Goal: Task Accomplishment & Management: Manage account settings

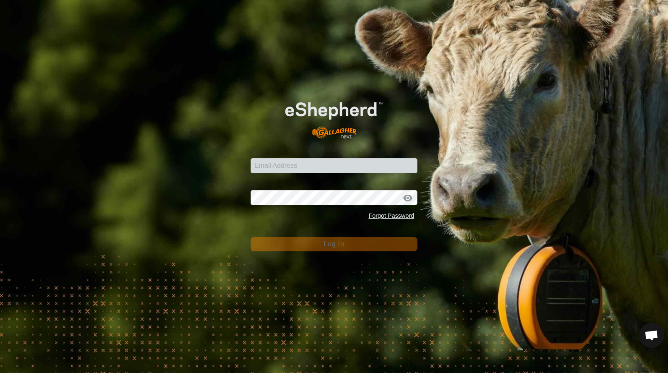
click at [9, 44] on div "Email Address Password Forgot Password Log In" at bounding box center [334, 186] width 668 height 373
click at [9, 51] on div "Email Address Password Forgot Password Log In" at bounding box center [334, 186] width 668 height 373
click at [197, 232] on div "Email Address Password Forgot Password Log In" at bounding box center [334, 186] width 668 height 373
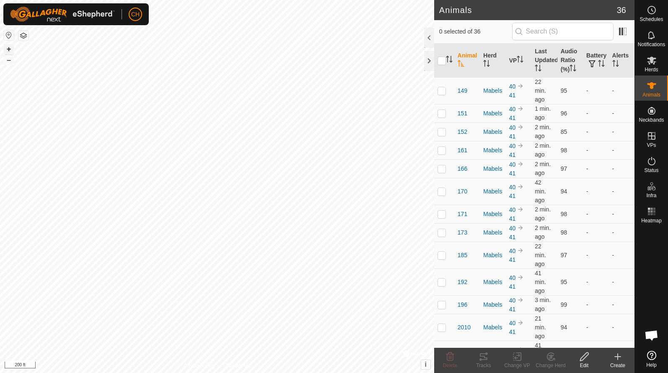
click at [7, 46] on button "+" at bounding box center [9, 49] width 10 height 10
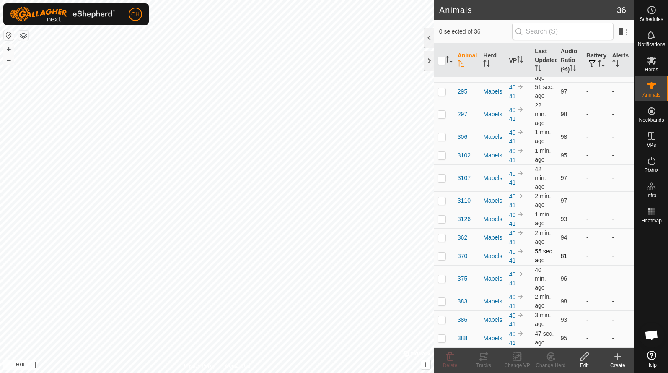
scroll to position [486, 0]
click at [445, 257] on p-checkbox at bounding box center [442, 255] width 8 height 7
checkbox input "true"
click at [480, 362] on div "Tracks" at bounding box center [484, 365] width 34 height 8
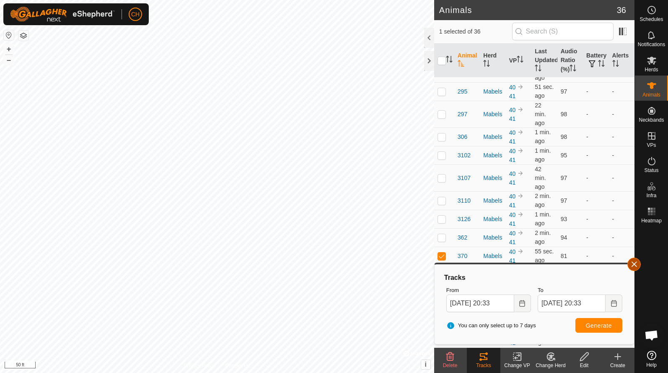
click at [638, 267] on button "button" at bounding box center [634, 263] width 13 height 13
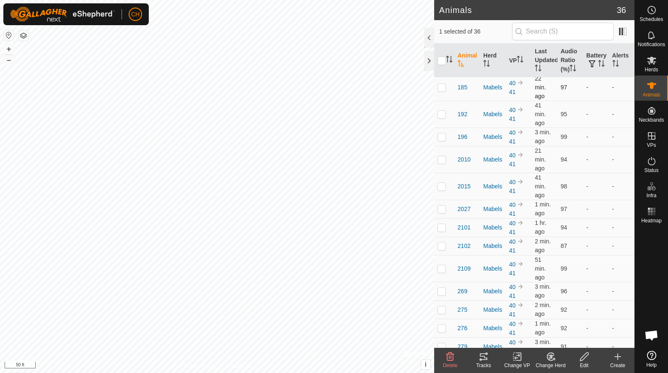
scroll to position [137, 0]
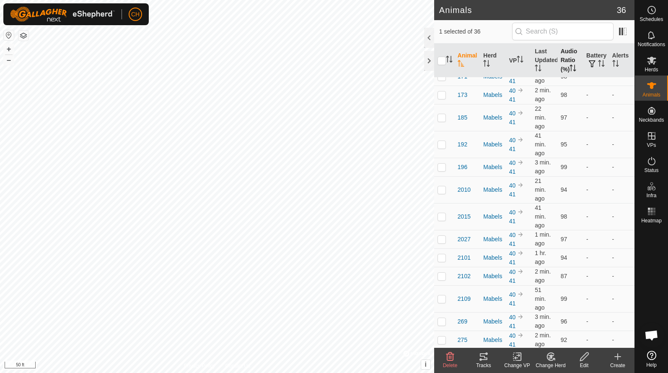
click at [572, 63] on th "Audio Ratio (%)" at bounding box center [571, 61] width 26 height 34
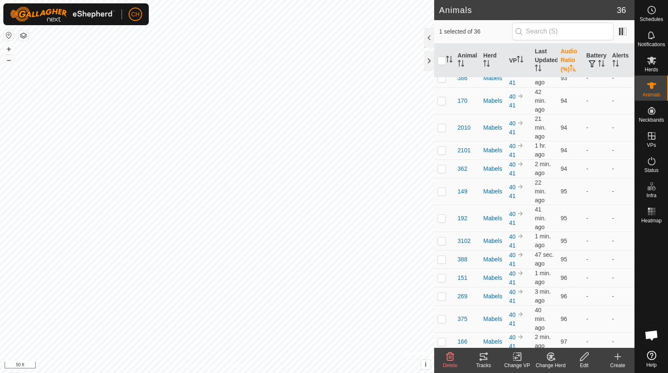
scroll to position [0, 0]
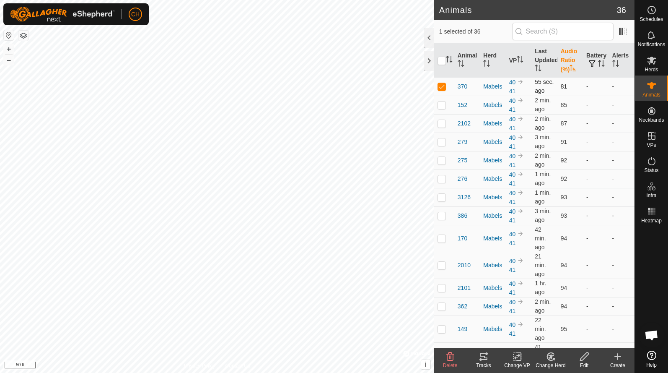
click at [441, 86] on p-checkbox at bounding box center [442, 86] width 8 height 7
checkbox input "false"
click at [446, 144] on td at bounding box center [444, 141] width 20 height 18
checkbox input "true"
click at [486, 354] on icon at bounding box center [484, 356] width 8 height 7
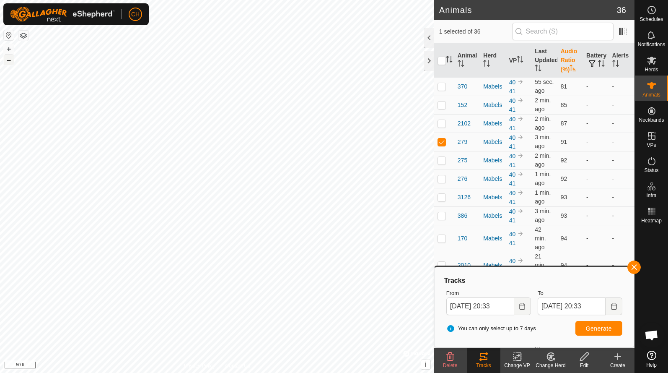
click at [9, 60] on button "–" at bounding box center [9, 60] width 10 height 10
click at [632, 267] on button "button" at bounding box center [634, 266] width 13 height 13
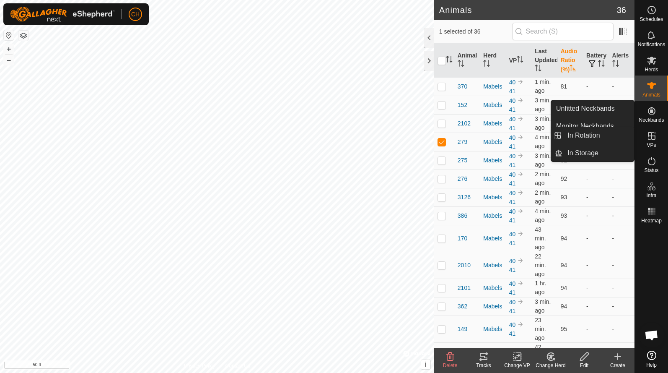
click at [654, 142] on es-virtualpaddocks-svg-icon at bounding box center [651, 135] width 15 height 13
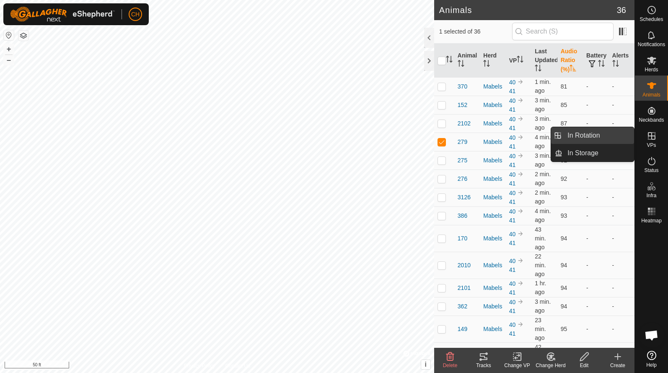
click at [602, 143] on link "In Rotation" at bounding box center [599, 135] width 72 height 17
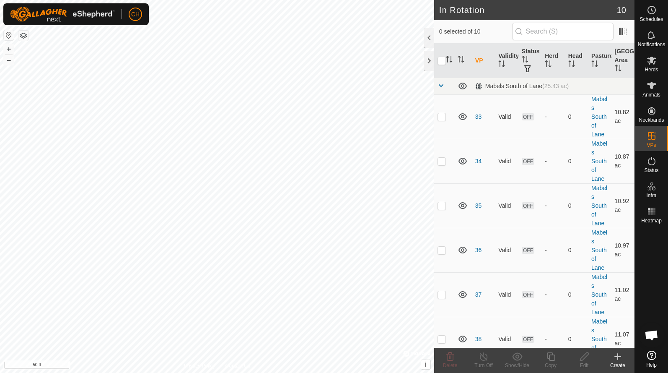
click at [439, 118] on p-checkbox at bounding box center [442, 116] width 8 height 7
checkbox input "true"
click at [444, 161] on p-checkbox at bounding box center [442, 161] width 8 height 7
checkbox input "true"
click at [447, 207] on td at bounding box center [444, 205] width 20 height 44
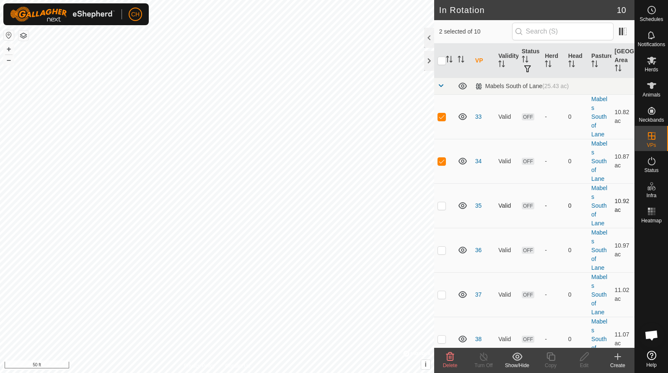
checkbox input "true"
click at [445, 253] on p-checkbox at bounding box center [442, 249] width 8 height 7
checkbox input "true"
click at [443, 296] on p-checkbox at bounding box center [442, 294] width 8 height 7
checkbox input "true"
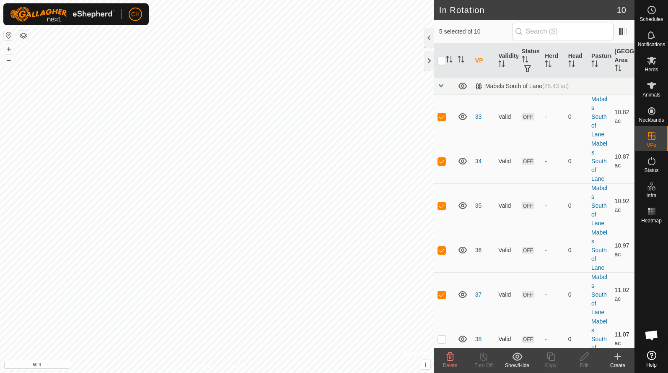
click at [445, 342] on p-checkbox at bounding box center [442, 338] width 8 height 7
click at [445, 340] on p-checkbox at bounding box center [442, 338] width 8 height 7
checkbox input "false"
click at [441, 287] on td at bounding box center [444, 294] width 20 height 44
checkbox input "false"
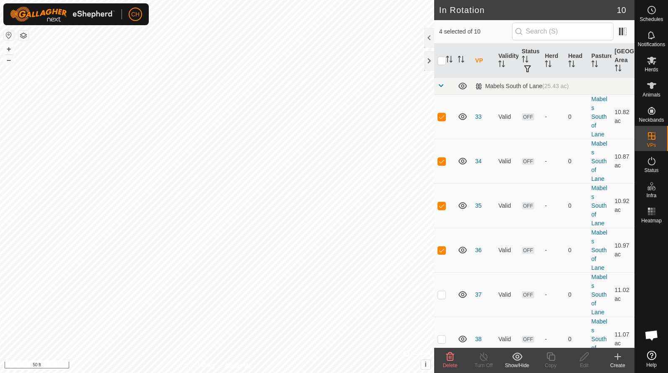
click at [451, 362] on span "Delete" at bounding box center [450, 365] width 15 height 6
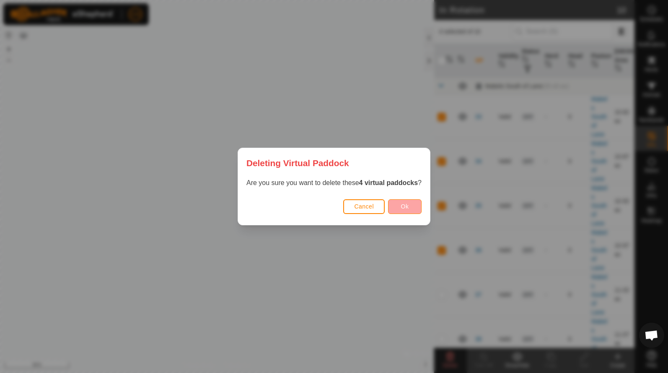
click at [398, 207] on button "Ok" at bounding box center [405, 206] width 34 height 15
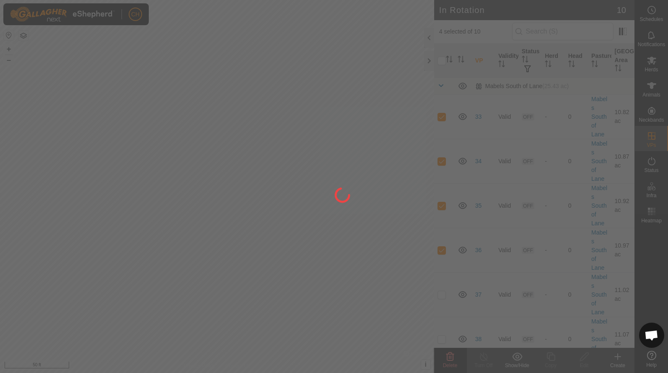
checkbox input "false"
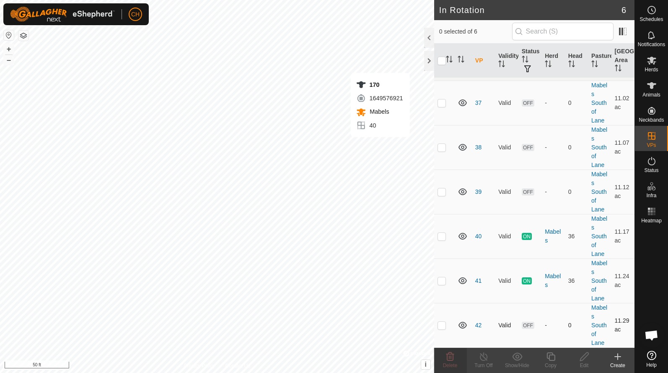
scroll to position [14, 0]
click at [440, 324] on p-checkbox at bounding box center [442, 325] width 8 height 7
checkbox input "true"
click at [549, 361] on div "Copy" at bounding box center [551, 365] width 34 height 8
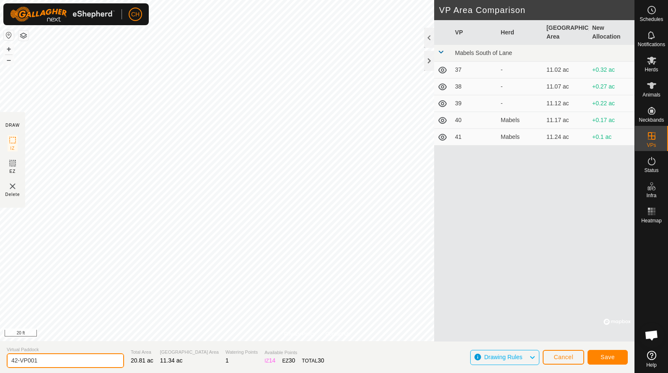
drag, startPoint x: 55, startPoint y: 364, endPoint x: -23, endPoint y: 355, distance: 78.0
click at [0, 355] on html "CH Schedules Notifications Herds Animals Neckbands VPs Status Infra Heatmap Hel…" at bounding box center [334, 186] width 668 height 373
type input "43"
click at [609, 355] on span "Save" at bounding box center [608, 356] width 14 height 7
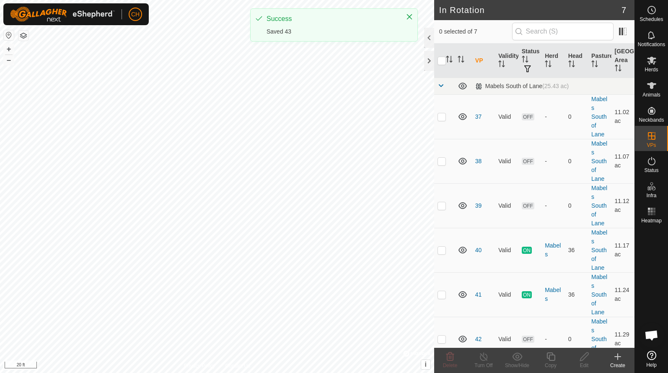
scroll to position [59, 0]
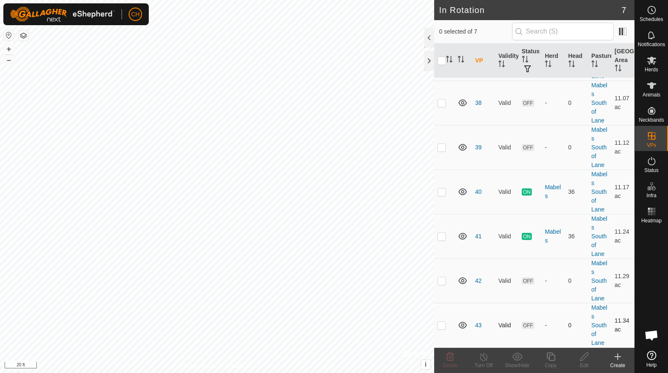
click at [442, 325] on p-checkbox at bounding box center [442, 325] width 8 height 7
checkbox input "true"
click at [551, 358] on icon at bounding box center [551, 356] width 10 height 10
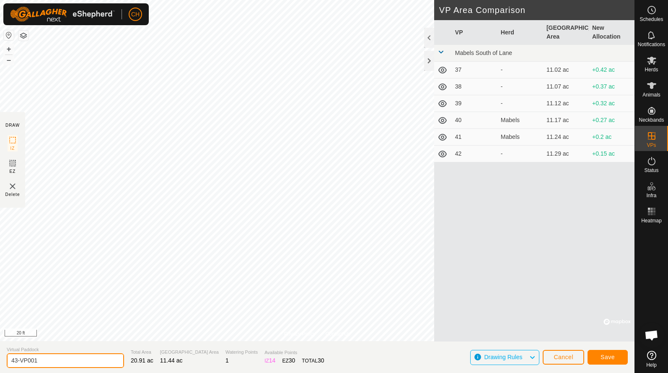
drag, startPoint x: 49, startPoint y: 361, endPoint x: -8, endPoint y: 363, distance: 57.5
click at [0, 363] on html "CH Schedules Notifications Herds Animals Neckbands VPs Status Infra Heatmap Hel…" at bounding box center [334, 186] width 668 height 373
type input "44"
click at [616, 357] on button "Save" at bounding box center [608, 357] width 40 height 15
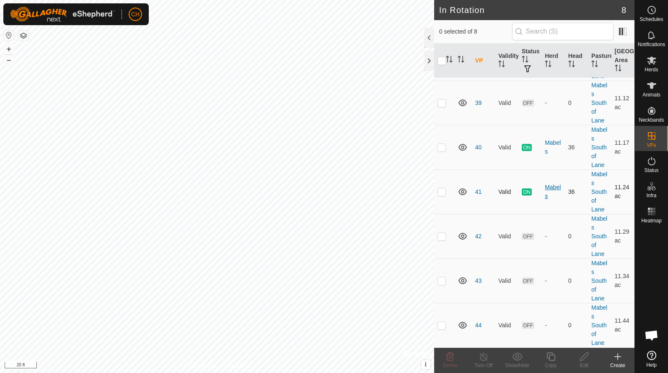
scroll to position [103, 0]
click at [436, 322] on td at bounding box center [444, 325] width 20 height 44
checkbox input "true"
click at [551, 358] on icon at bounding box center [551, 356] width 10 height 10
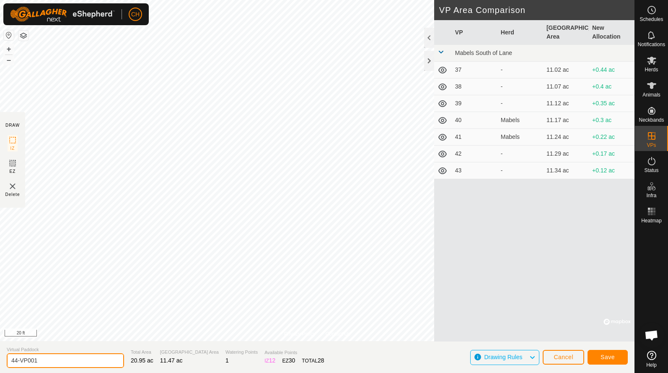
drag, startPoint x: 54, startPoint y: 364, endPoint x: -14, endPoint y: 357, distance: 68.7
click at [0, 357] on html "CH Schedules Notifications Herds Animals Neckbands VPs Status Infra Heatmap Hel…" at bounding box center [334, 186] width 668 height 373
type input "45"
click at [609, 350] on button "Save" at bounding box center [608, 357] width 40 height 15
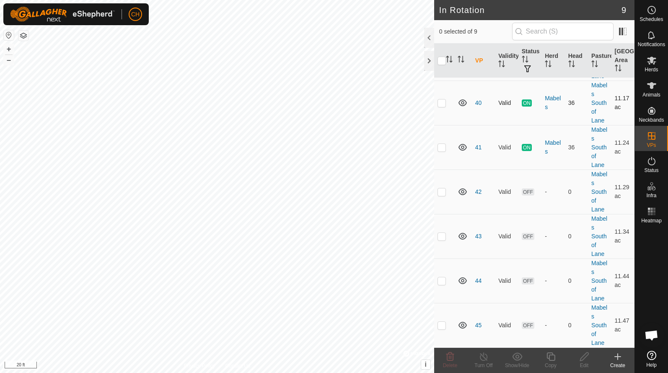
scroll to position [148, 0]
click at [443, 325] on p-checkbox at bounding box center [442, 325] width 8 height 7
checkbox input "true"
click at [579, 358] on icon at bounding box center [584, 356] width 10 height 10
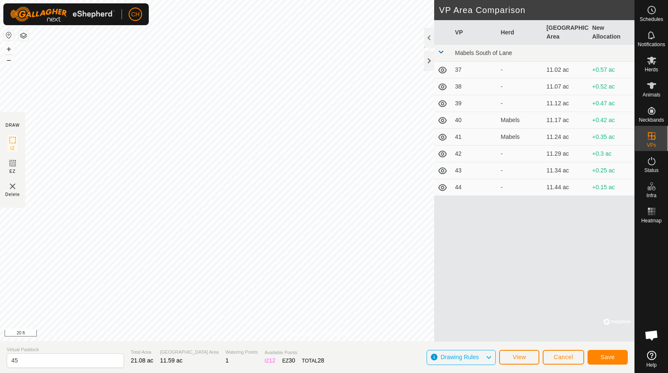
click at [609, 356] on span "Save" at bounding box center [608, 356] width 14 height 7
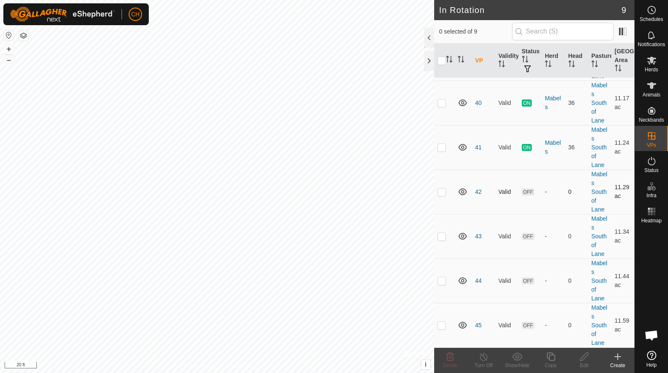
scroll to position [148, 0]
click at [450, 327] on td at bounding box center [444, 325] width 20 height 44
checkbox input "true"
click at [586, 362] on div "Edit" at bounding box center [585, 365] width 34 height 8
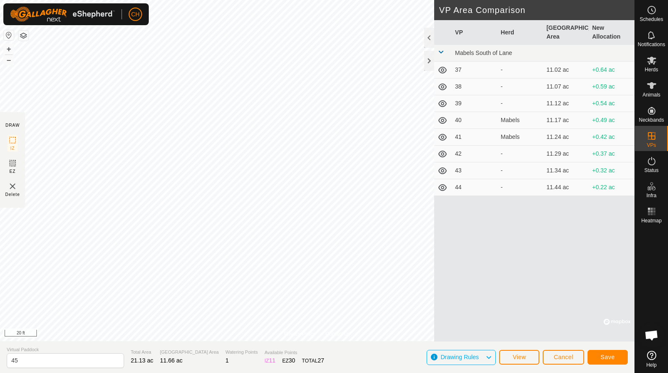
click at [619, 360] on button "Save" at bounding box center [608, 357] width 40 height 15
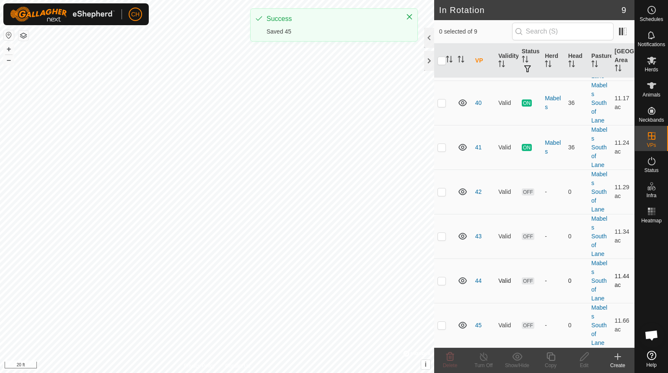
scroll to position [148, 0]
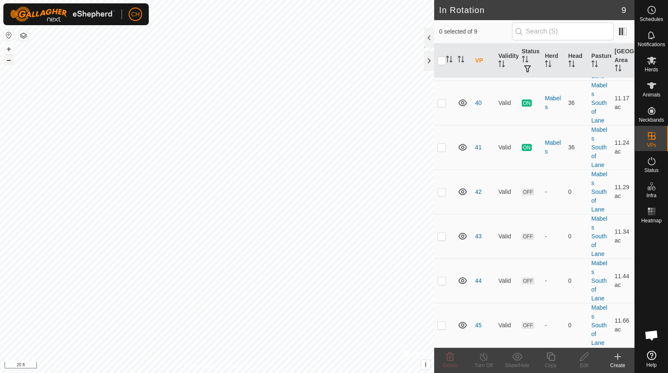
click at [10, 63] on button "–" at bounding box center [9, 60] width 10 height 10
click at [647, 15] on es-schedule-vp-svg-icon at bounding box center [651, 9] width 15 height 13
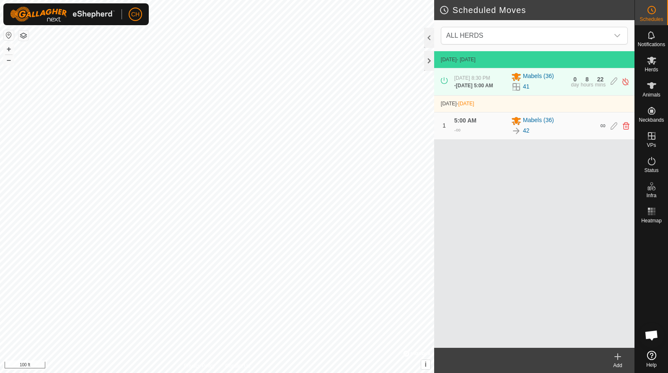
click at [619, 356] on icon at bounding box center [618, 356] width 6 height 0
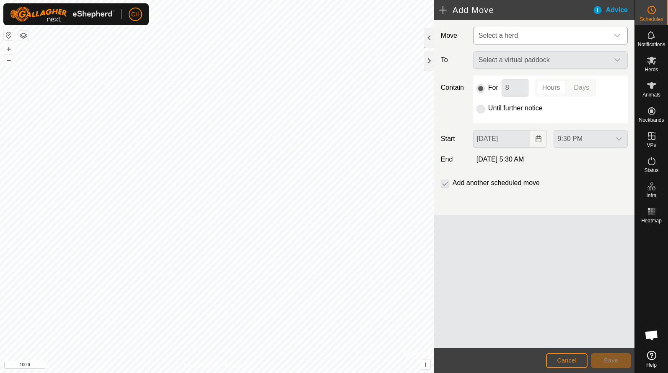
click at [503, 32] on span "Select a herd" at bounding box center [498, 35] width 39 height 7
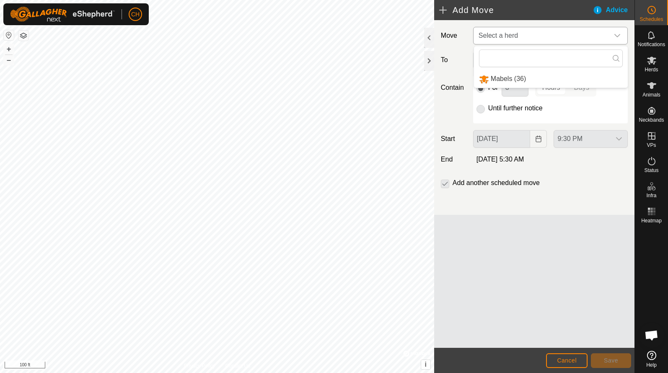
click at [502, 79] on li "Mabels (36)" at bounding box center [551, 78] width 154 height 17
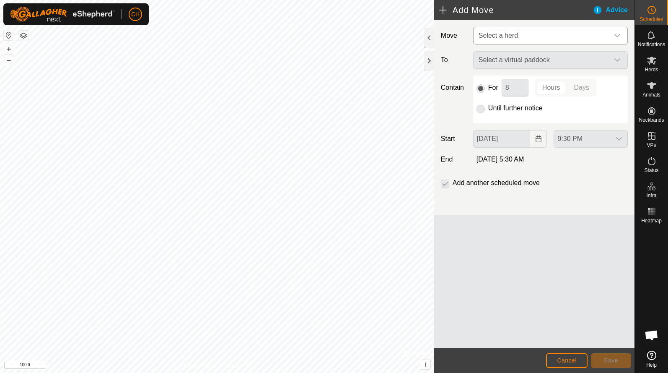
type input "[DATE]"
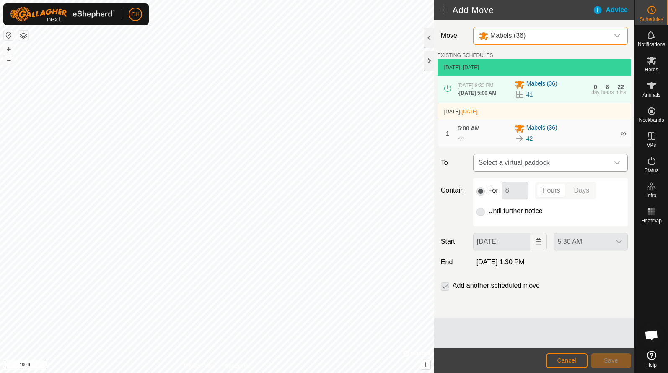
click at [509, 171] on span "Select a virtual paddock" at bounding box center [542, 162] width 134 height 17
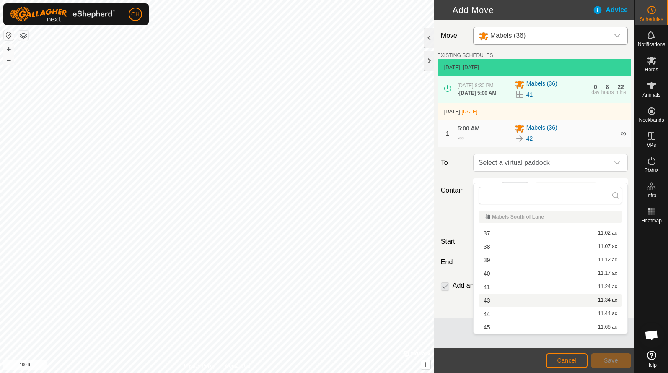
click at [503, 302] on li "43 11.34 ac" at bounding box center [551, 300] width 144 height 13
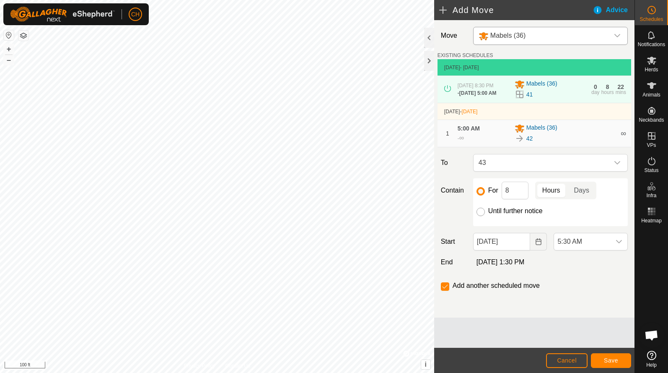
click at [479, 216] on input "Until further notice" at bounding box center [481, 211] width 8 height 8
radio input "true"
click at [583, 249] on span "5:30 AM" at bounding box center [582, 241] width 57 height 17
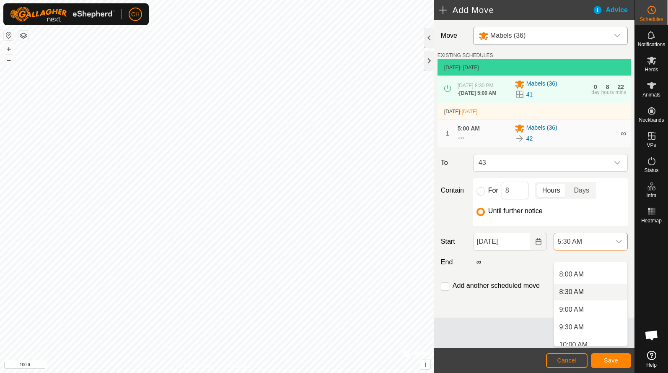
scroll to position [279, 0]
click at [579, 312] on li "9:00 AM" at bounding box center [590, 308] width 73 height 17
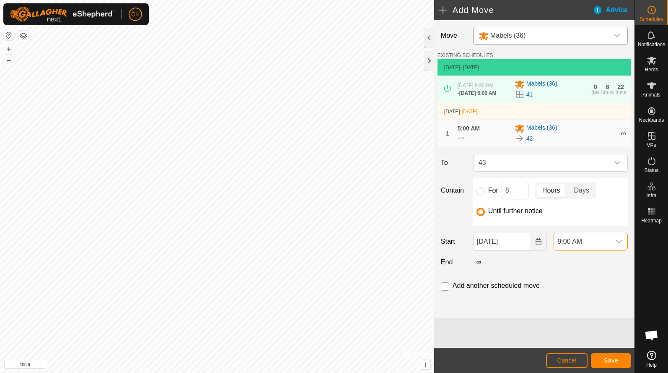
click at [443, 290] on input "checkbox" at bounding box center [445, 286] width 8 height 8
click at [622, 364] on button "Save" at bounding box center [611, 360] width 40 height 15
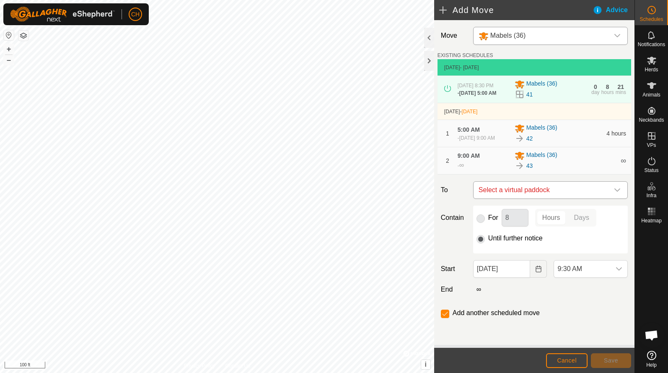
click at [522, 198] on span "Select a virtual paddock" at bounding box center [542, 190] width 134 height 17
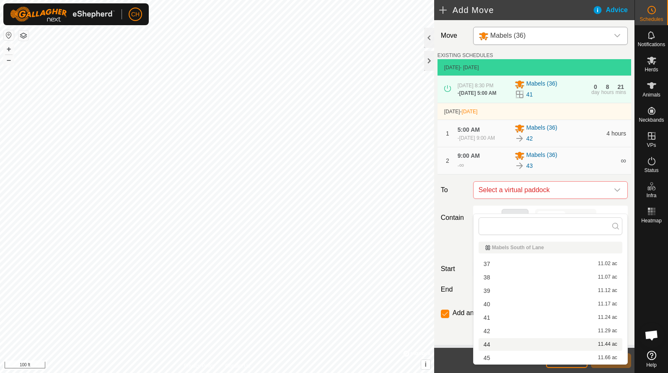
click at [503, 343] on li "44 11.44 ac" at bounding box center [551, 344] width 144 height 13
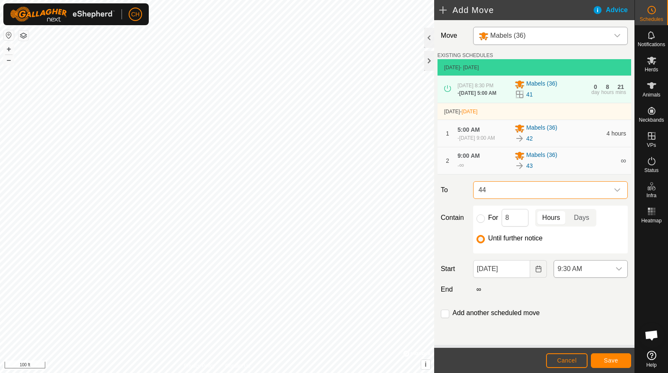
click at [563, 277] on span "9:30 AM" at bounding box center [582, 268] width 57 height 17
click at [575, 275] on span "9:30 AM" at bounding box center [582, 268] width 57 height 17
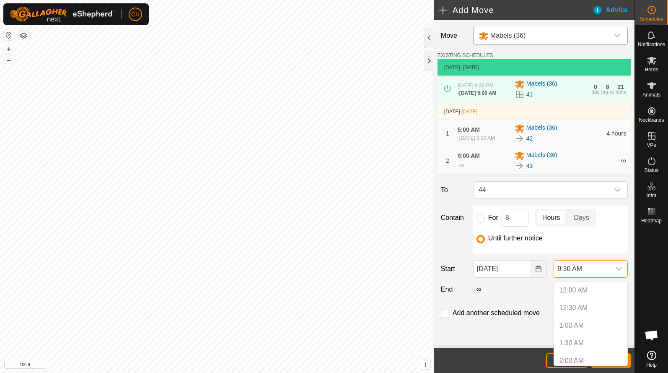
scroll to position [267, 0]
click at [572, 335] on li "4:00 PM" at bounding box center [590, 334] width 73 height 17
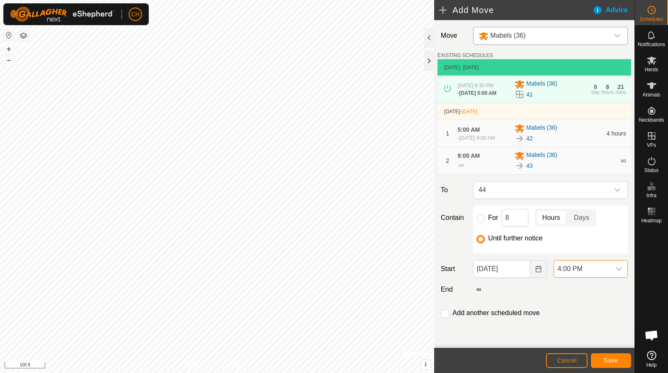
scroll to position [335, 0]
click at [443, 314] on input "checkbox" at bounding box center [445, 313] width 8 height 8
click at [595, 357] on button "Save" at bounding box center [611, 360] width 40 height 15
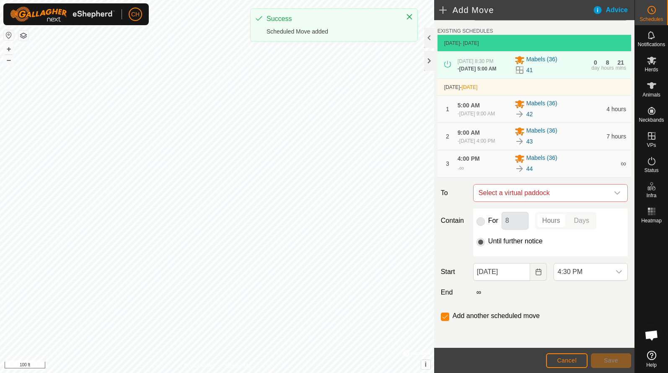
scroll to position [42, 0]
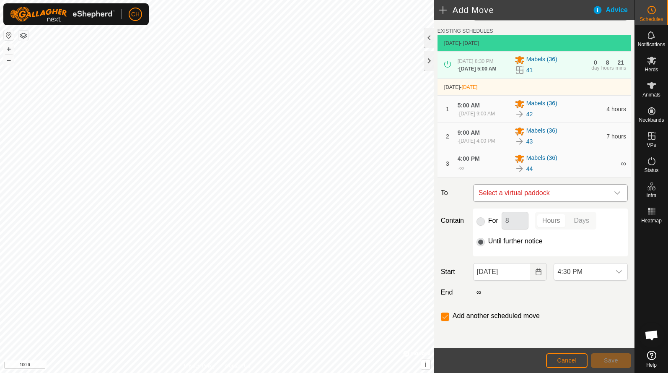
click at [512, 196] on span "Select a virtual paddock" at bounding box center [542, 192] width 134 height 17
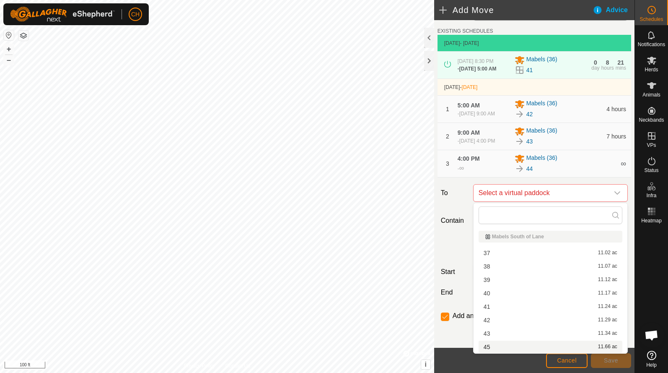
click at [515, 344] on li "45 11.66 ac" at bounding box center [551, 346] width 144 height 13
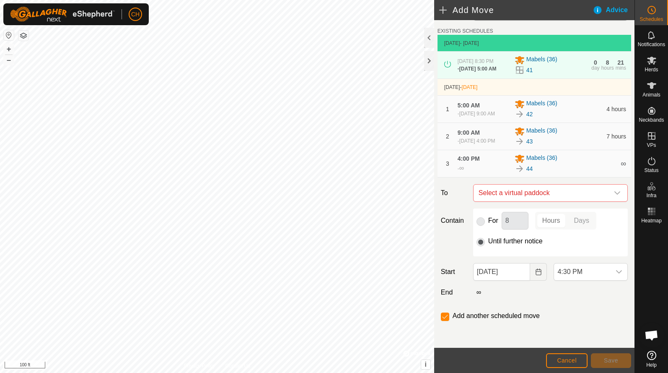
checkbox input "false"
click at [570, 275] on span "4:30 PM" at bounding box center [582, 271] width 57 height 17
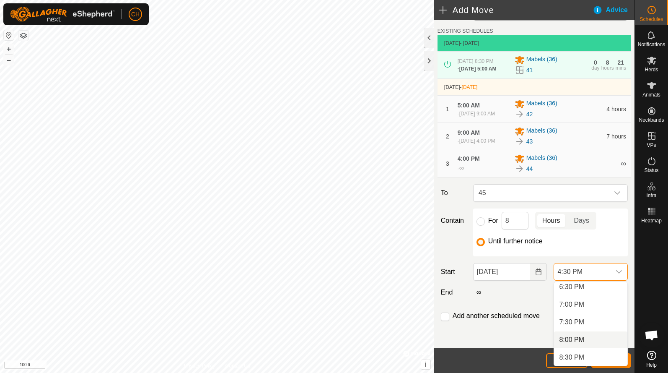
click at [581, 337] on li "8:00 PM" at bounding box center [590, 339] width 73 height 17
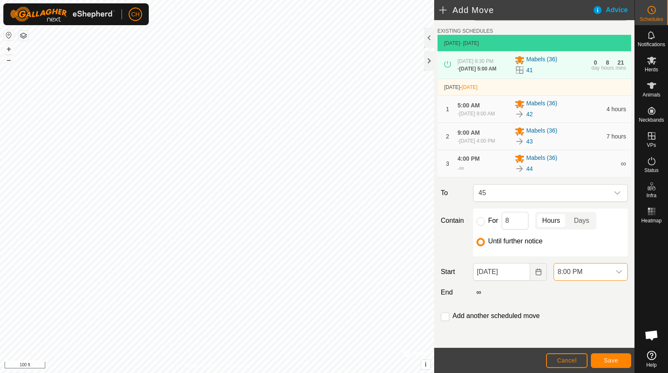
scroll to position [581, 0]
click at [575, 272] on span "8:00 PM" at bounding box center [582, 271] width 57 height 17
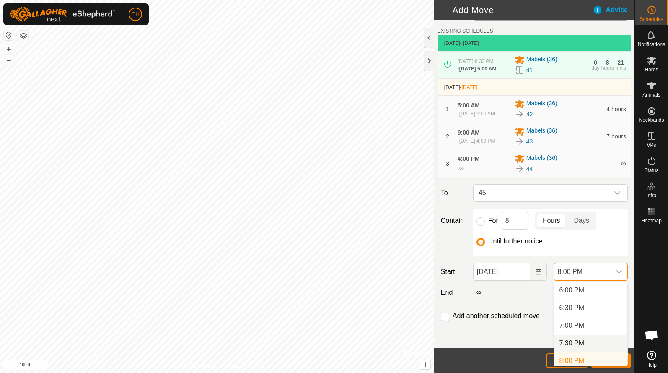
scroll to position [637, 0]
click at [580, 341] on li "7:30 PM" at bounding box center [590, 339] width 73 height 17
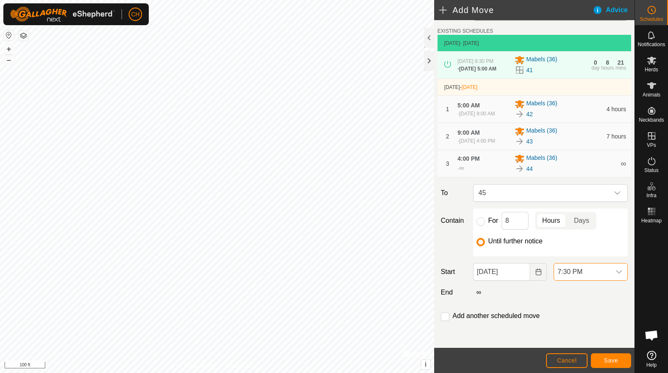
click at [605, 357] on span "Save" at bounding box center [611, 360] width 14 height 7
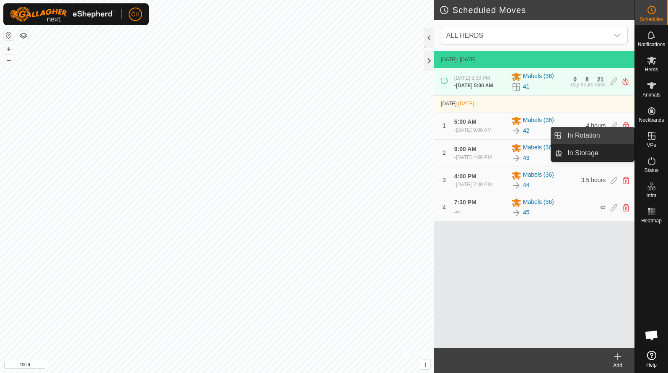
click at [616, 140] on link "In Rotation" at bounding box center [599, 135] width 72 height 17
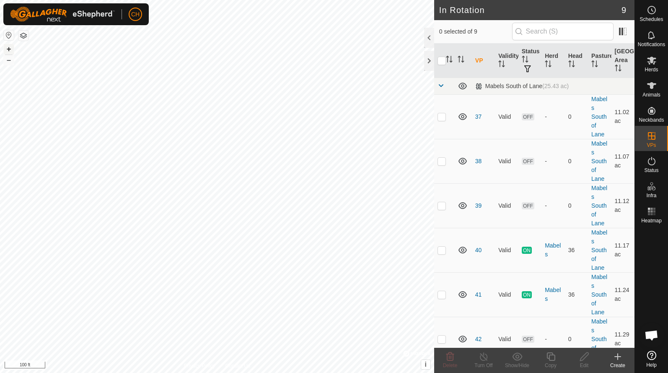
click at [13, 49] on button "+" at bounding box center [9, 49] width 10 height 10
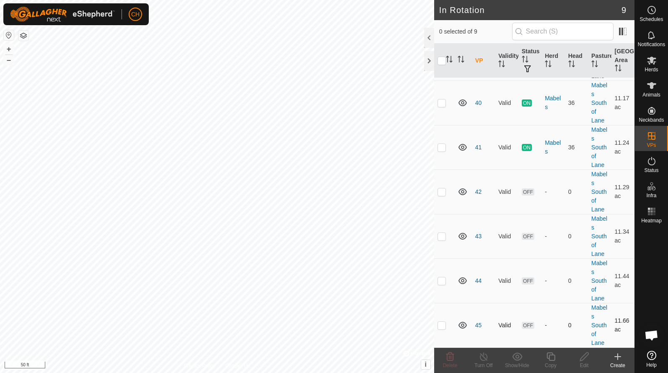
scroll to position [148, 0]
click at [441, 328] on td at bounding box center [444, 325] width 20 height 44
checkbox input "true"
click at [550, 355] on icon at bounding box center [551, 356] width 8 height 8
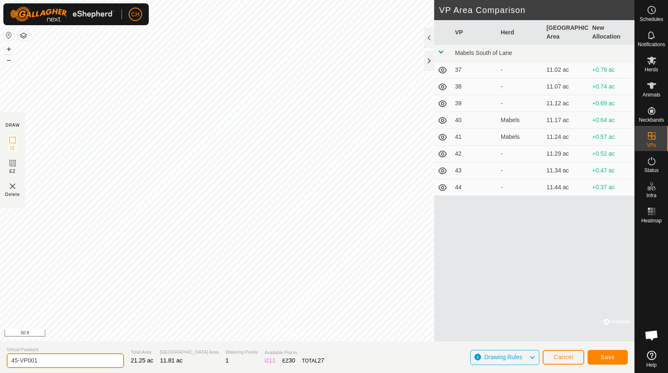
drag, startPoint x: 73, startPoint y: 360, endPoint x: -11, endPoint y: 359, distance: 84.3
click at [0, 359] on html "CH Schedules Notifications Herds Animals Neckbands VPs Status Infra Heatmap Hel…" at bounding box center [334, 186] width 668 height 373
type input "46"
click at [610, 355] on span "Save" at bounding box center [608, 356] width 14 height 7
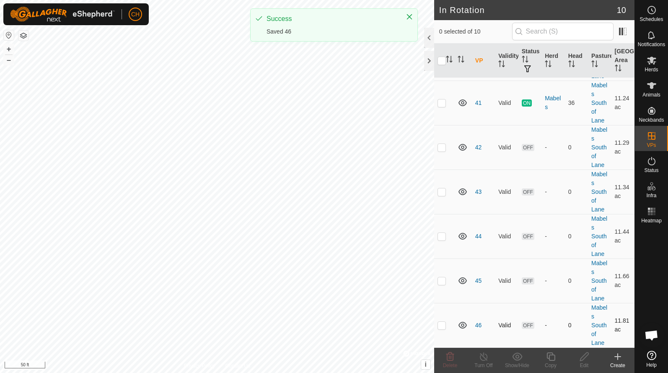
scroll to position [192, 0]
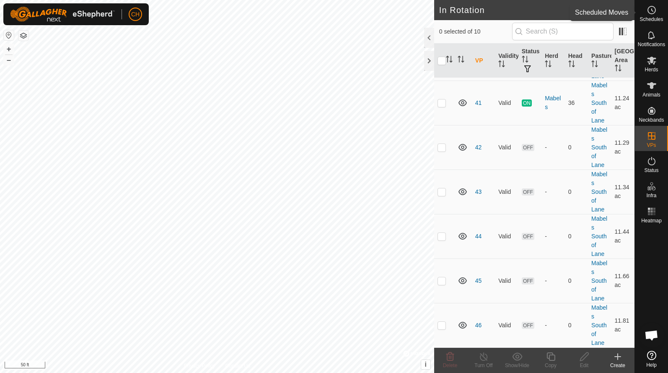
click at [656, 15] on icon at bounding box center [652, 10] width 10 height 10
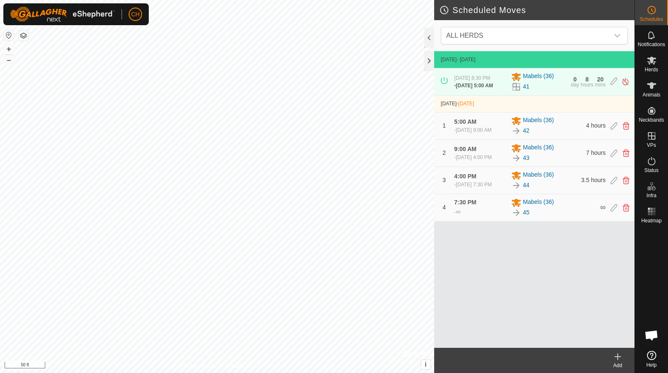
click at [618, 363] on div "Add" at bounding box center [618, 365] width 34 height 8
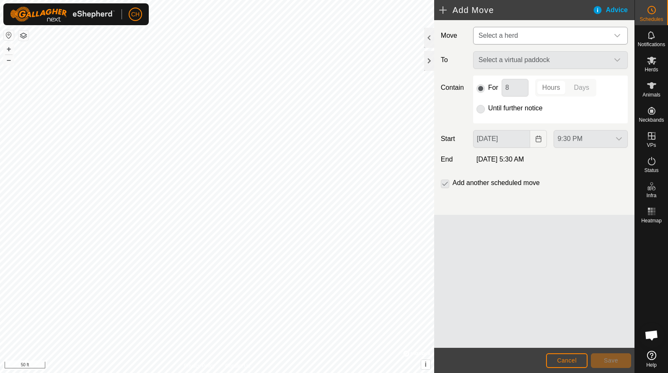
click at [490, 43] on span "Select a herd" at bounding box center [542, 35] width 134 height 17
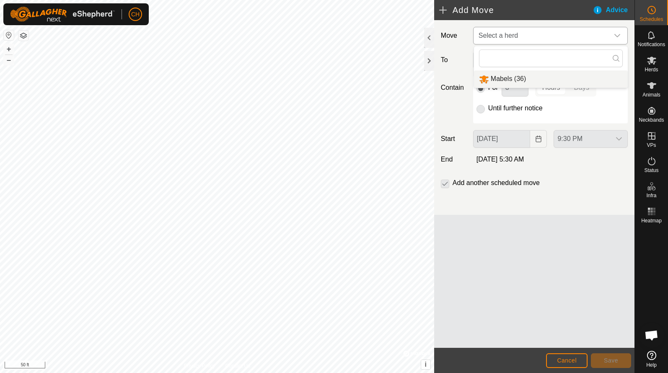
click at [496, 78] on li "Mabels (36)" at bounding box center [551, 78] width 154 height 17
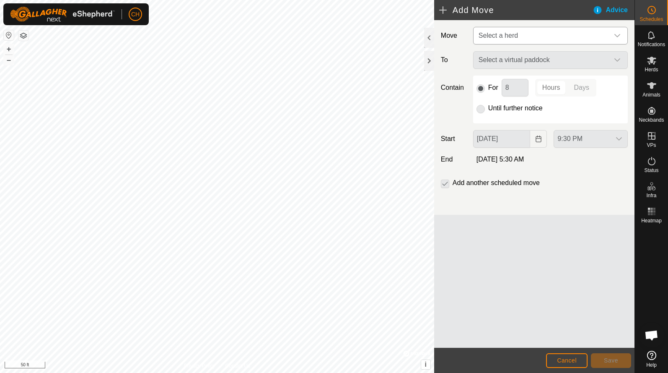
type input "[DATE]"
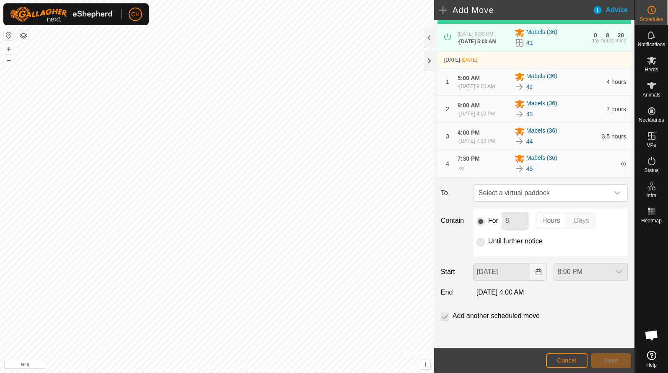
scroll to position [69, 0]
click at [512, 199] on span "Select a virtual paddock" at bounding box center [542, 192] width 134 height 17
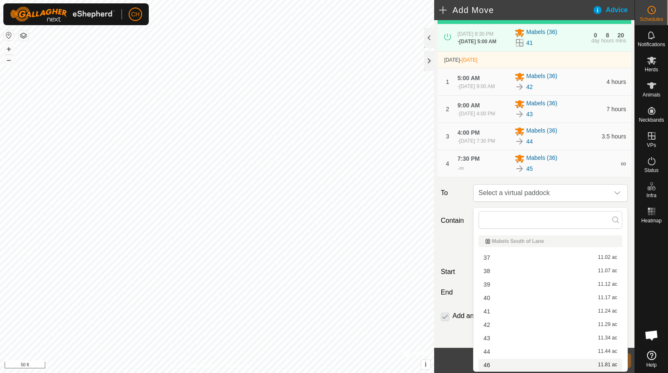
click at [502, 368] on li "46 11.81 ac" at bounding box center [551, 364] width 144 height 13
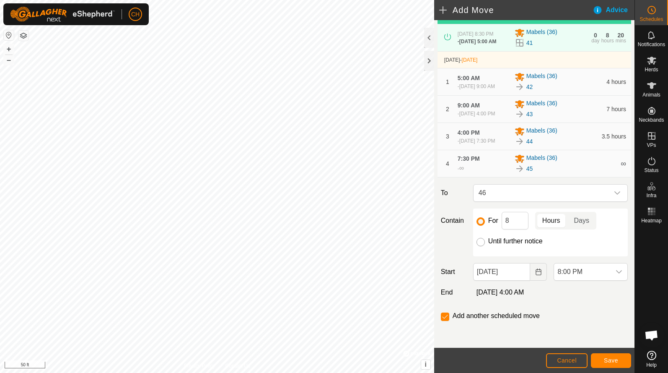
click at [478, 246] on input "Until further notice" at bounding box center [481, 242] width 8 height 8
radio input "true"
checkbox input "false"
click at [537, 275] on icon "Choose Date" at bounding box center [538, 271] width 5 height 7
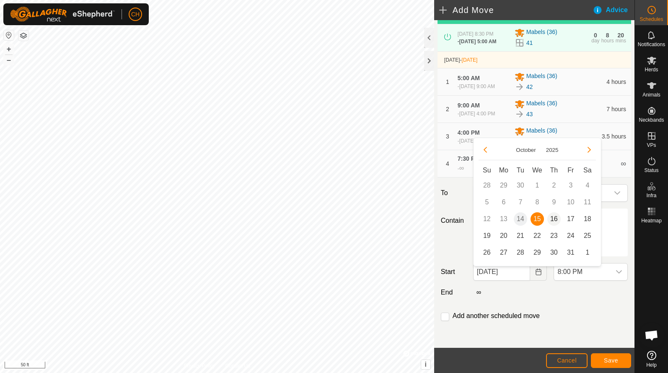
click at [555, 217] on span "16" at bounding box center [553, 218] width 13 height 13
type input "[DATE]"
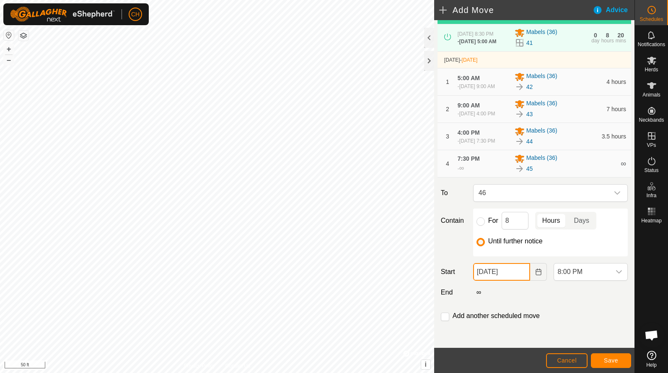
click at [554, 218] on span "16" at bounding box center [553, 218] width 13 height 13
click at [581, 278] on span "8:00 PM" at bounding box center [582, 271] width 57 height 17
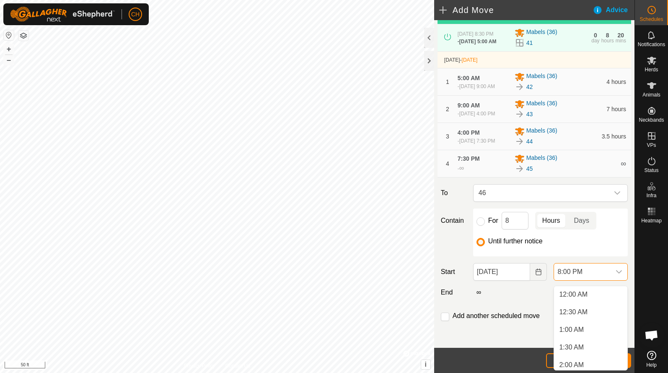
scroll to position [0, 0]
click at [578, 326] on li "4:00 AM" at bounding box center [590, 327] width 73 height 17
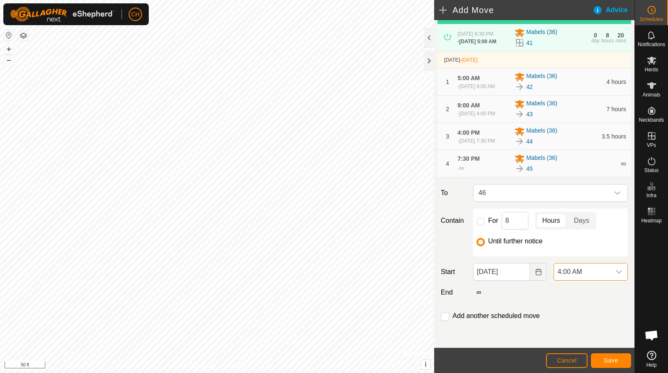
scroll to position [637, 0]
click at [604, 356] on button "Save" at bounding box center [611, 360] width 40 height 15
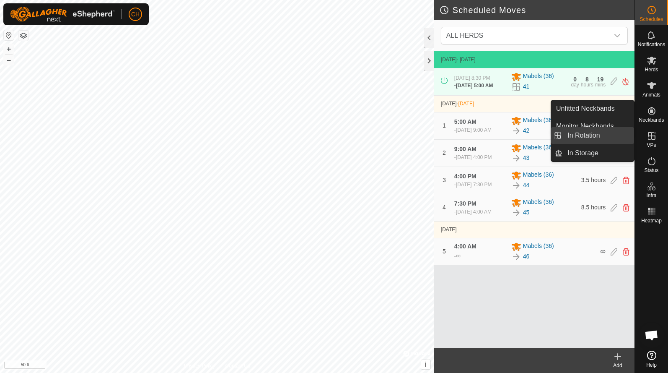
click at [614, 140] on link "In Rotation" at bounding box center [599, 135] width 72 height 17
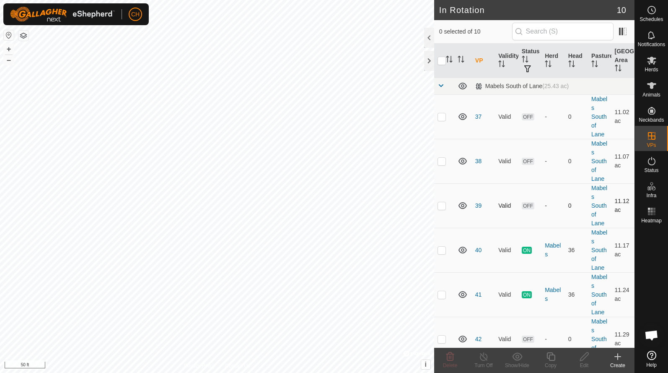
click at [441, 207] on p-checkbox at bounding box center [442, 205] width 8 height 7
checkbox input "true"
click at [441, 158] on p-checkbox at bounding box center [442, 161] width 8 height 7
checkbox input "true"
click at [441, 115] on p-checkbox at bounding box center [442, 116] width 8 height 7
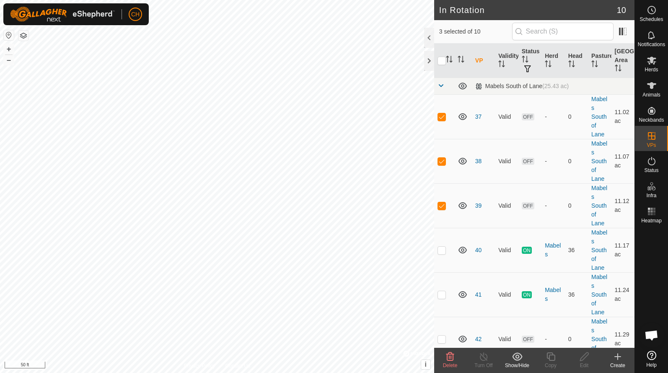
click at [449, 359] on icon at bounding box center [450, 356] width 10 height 10
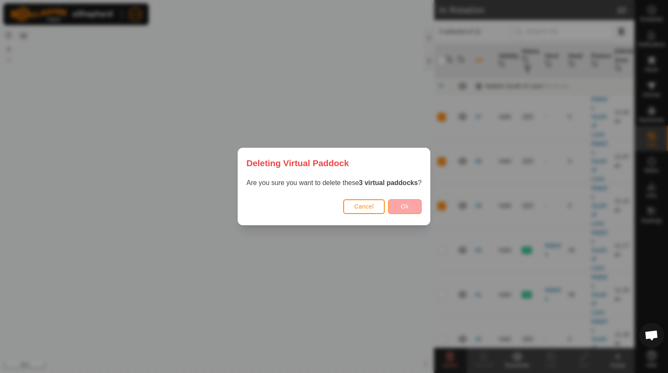
click at [409, 207] on span "Ok" at bounding box center [405, 206] width 8 height 7
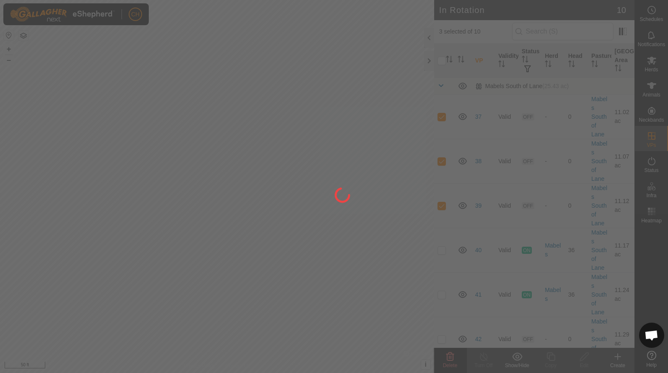
checkbox input "false"
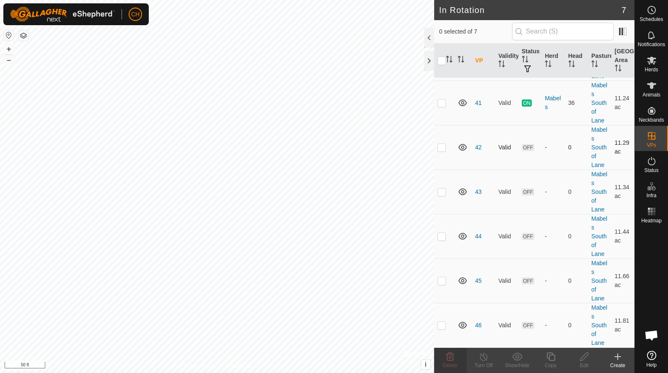
scroll to position [59, 0]
click at [656, 94] on span "Animals" at bounding box center [652, 94] width 18 height 5
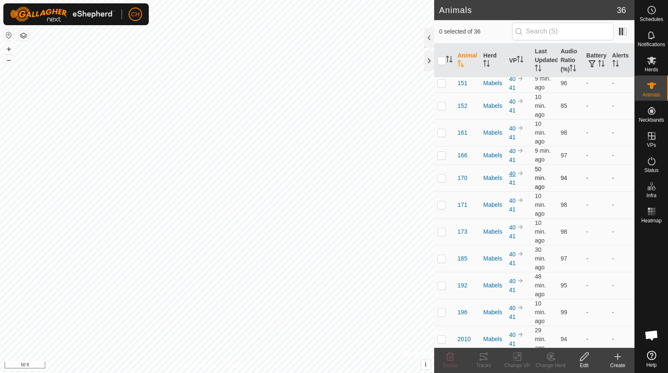
scroll to position [34, 0]
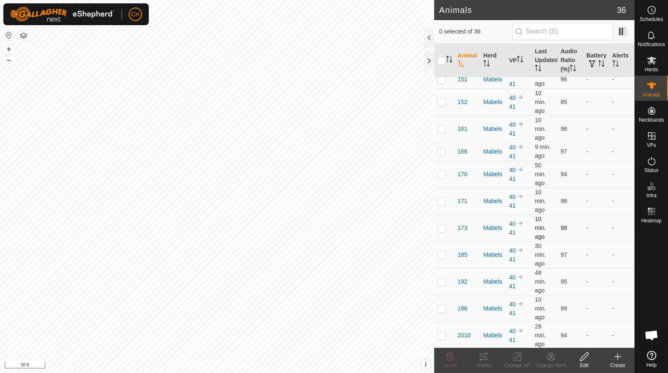
click at [442, 230] on p-checkbox at bounding box center [442, 227] width 8 height 7
checkbox input "true"
click at [441, 258] on td at bounding box center [444, 254] width 20 height 27
checkbox input "true"
click at [443, 226] on p-checkbox at bounding box center [442, 227] width 8 height 7
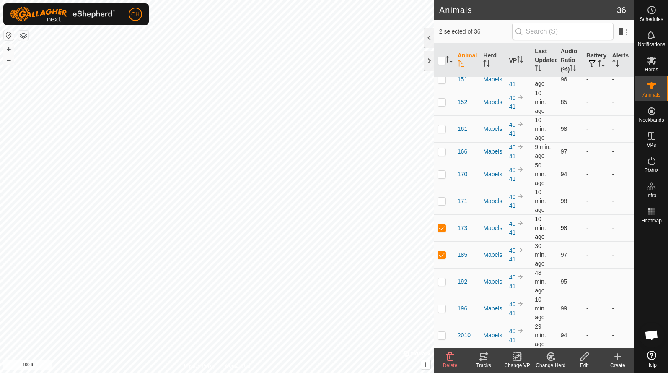
checkbox input "false"
click at [443, 283] on p-checkbox at bounding box center [442, 281] width 8 height 7
click at [441, 281] on p-checkbox at bounding box center [442, 281] width 8 height 7
checkbox input "false"
click at [448, 311] on td at bounding box center [444, 308] width 20 height 27
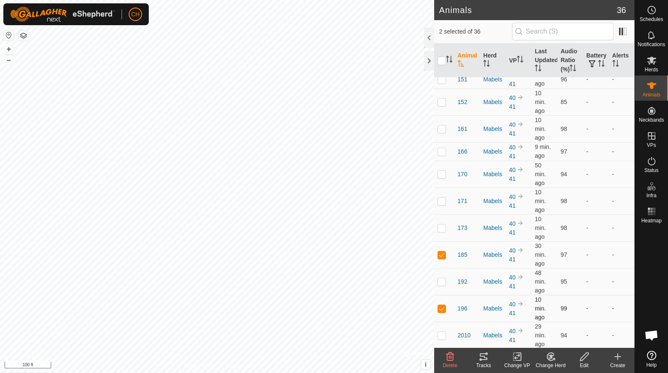
click at [446, 310] on td at bounding box center [444, 308] width 20 height 27
checkbox input "false"
click at [444, 338] on p-checkbox at bounding box center [442, 335] width 8 height 7
checkbox input "true"
click at [442, 226] on p-checkbox at bounding box center [442, 227] width 8 height 7
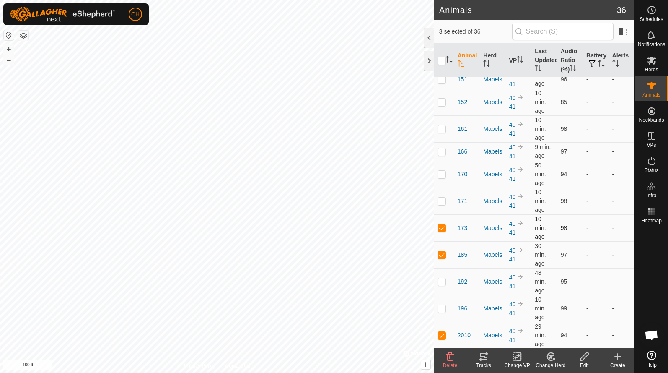
click at [443, 226] on p-checkbox at bounding box center [442, 227] width 8 height 7
checkbox input "false"
click at [441, 198] on p-checkbox at bounding box center [442, 200] width 8 height 7
checkbox input "true"
click at [442, 176] on p-checkbox at bounding box center [442, 174] width 8 height 7
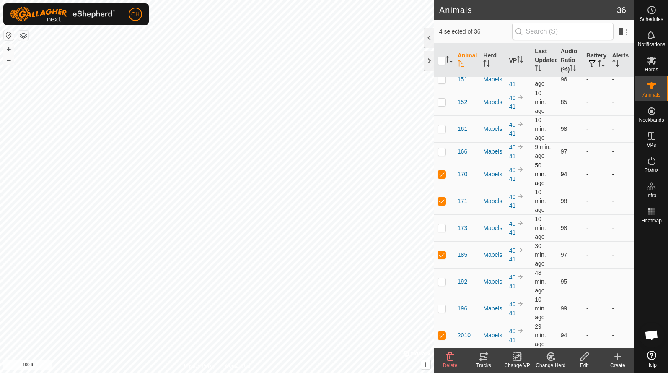
click at [442, 176] on p-checkbox at bounding box center [442, 174] width 8 height 7
checkbox input "false"
click at [444, 150] on p-checkbox at bounding box center [442, 151] width 8 height 7
checkbox input "false"
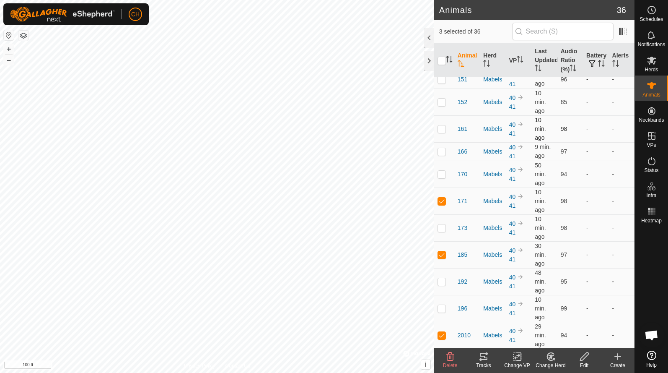
click at [442, 127] on p-checkbox at bounding box center [442, 128] width 8 height 7
checkbox input "true"
click at [441, 100] on p-checkbox at bounding box center [442, 102] width 8 height 7
checkbox input "true"
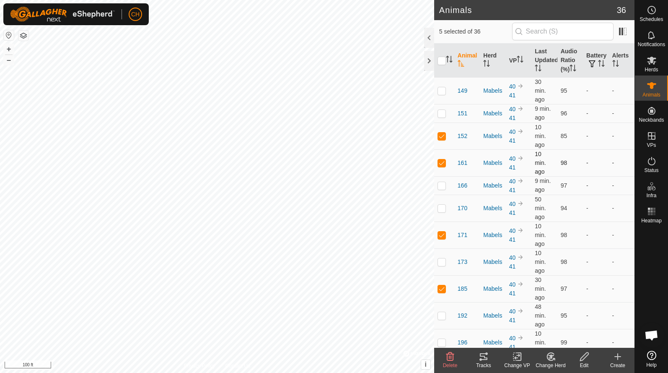
scroll to position [0, 0]
click at [442, 116] on p-checkbox at bounding box center [442, 113] width 8 height 7
click at [441, 111] on p-checkbox at bounding box center [442, 113] width 8 height 7
checkbox input "false"
click at [442, 86] on td at bounding box center [444, 90] width 20 height 27
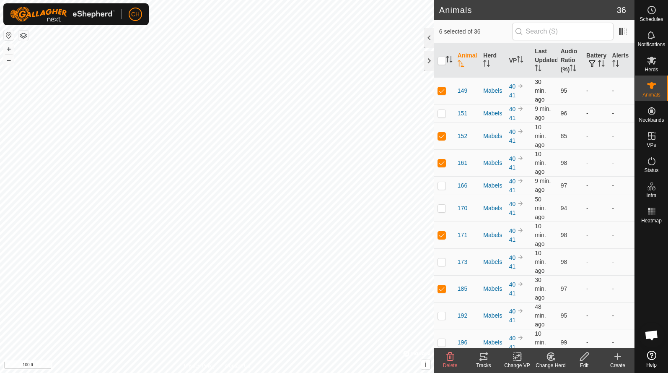
click at [442, 88] on p-checkbox at bounding box center [442, 90] width 8 height 7
checkbox input "true"
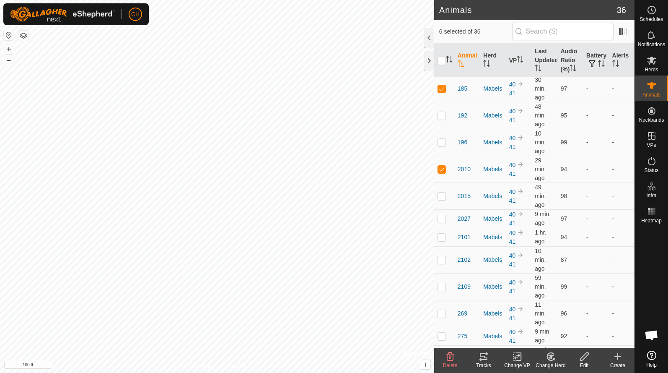
scroll to position [202, 0]
click at [443, 194] on p-checkbox at bounding box center [442, 194] width 8 height 7
checkbox input "true"
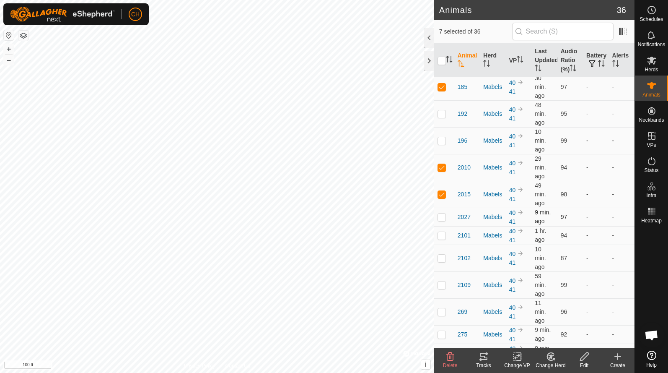
click at [444, 217] on p-checkbox at bounding box center [442, 216] width 8 height 7
checkbox input "true"
click at [443, 235] on p-checkbox at bounding box center [442, 235] width 8 height 7
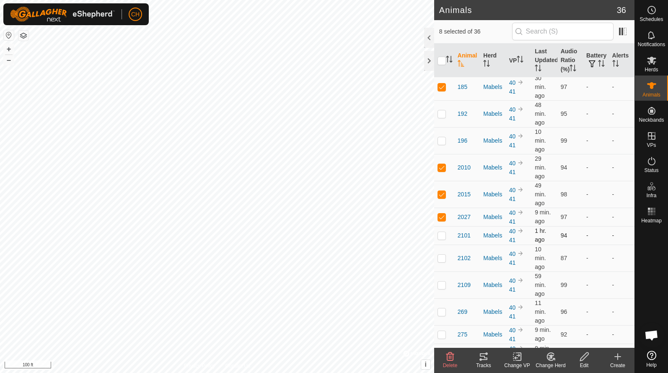
checkbox input "true"
click at [443, 257] on p-checkbox at bounding box center [442, 257] width 8 height 7
checkbox input "true"
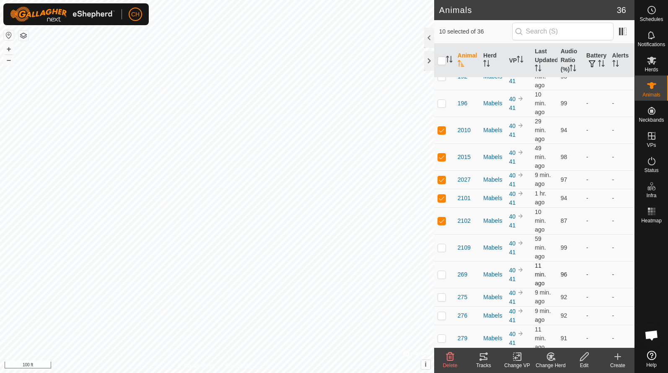
scroll to position [240, 0]
click at [443, 244] on p-checkbox at bounding box center [442, 246] width 8 height 7
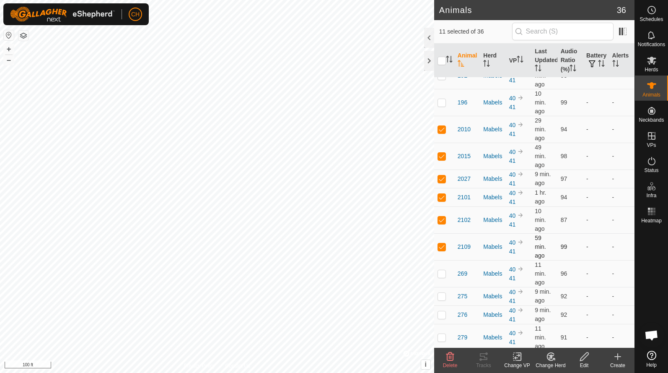
checkbox input "false"
click at [482, 359] on icon at bounding box center [484, 356] width 8 height 7
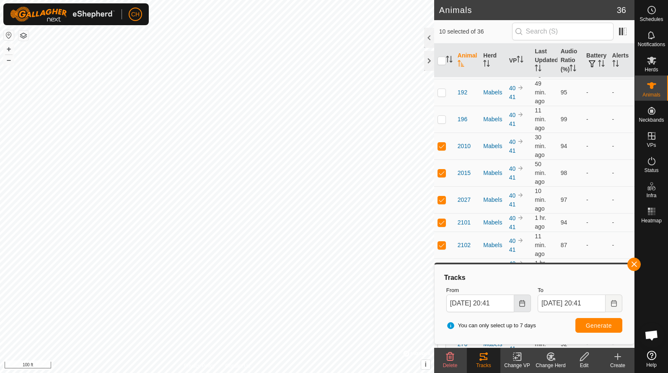
click at [525, 305] on icon "Choose Date" at bounding box center [522, 303] width 5 height 7
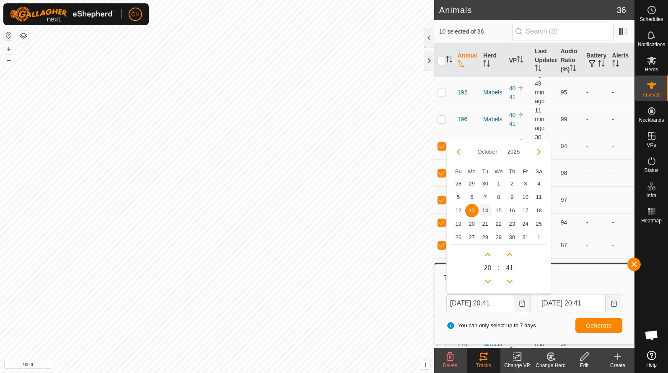
click at [485, 210] on span "14" at bounding box center [485, 210] width 13 height 13
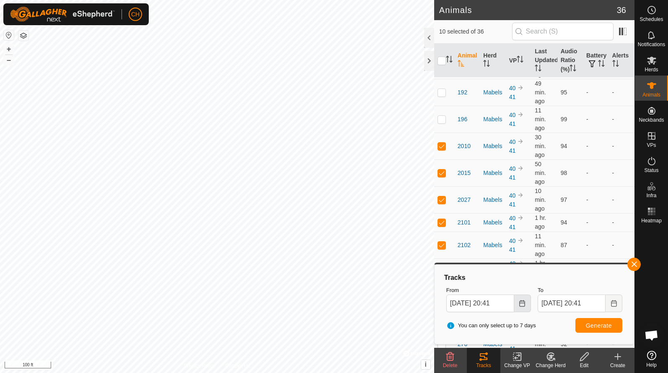
click at [526, 303] on icon "Choose Date" at bounding box center [522, 303] width 7 height 7
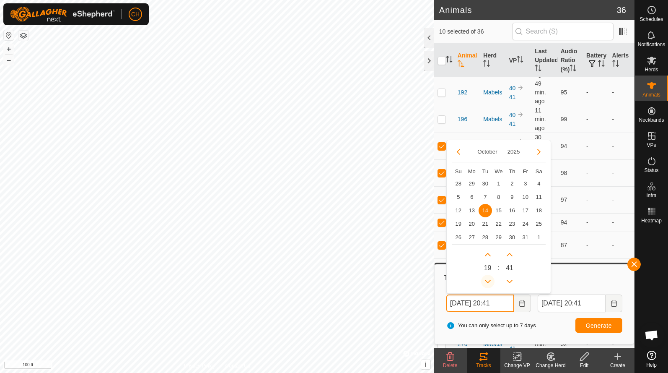
click at [486, 277] on button "Previous Hour" at bounding box center [487, 281] width 13 height 13
click at [487, 278] on span "Previous Hour" at bounding box center [487, 278] width 0 height 0
click at [486, 277] on button "Previous Hour" at bounding box center [487, 281] width 13 height 13
click at [486, 278] on icon "Previous Hour" at bounding box center [488, 281] width 7 height 7
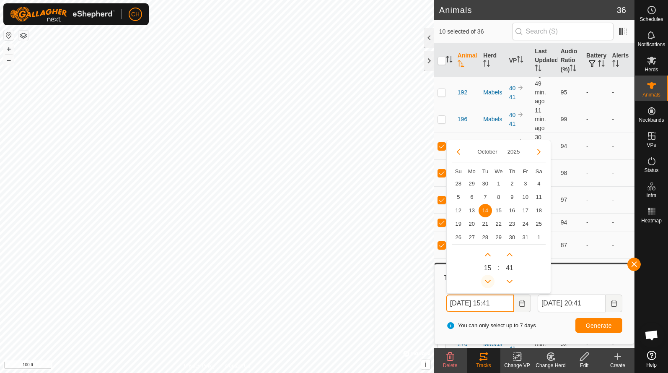
click at [486, 278] on icon "Previous Hour" at bounding box center [488, 281] width 7 height 7
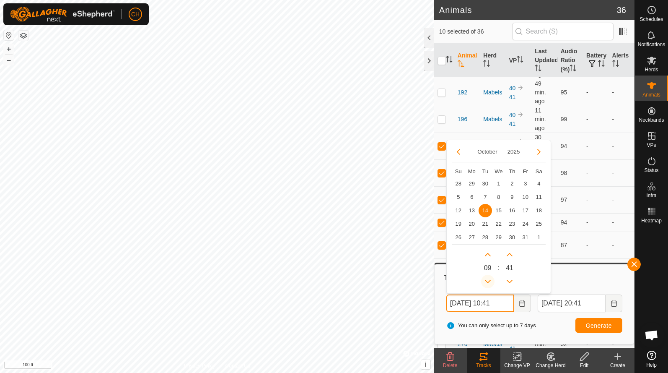
click at [486, 277] on button "Previous Hour" at bounding box center [487, 281] width 13 height 13
click at [486, 278] on icon "Previous Hour" at bounding box center [488, 281] width 7 height 7
click at [486, 277] on button "Previous Hour" at bounding box center [487, 281] width 13 height 13
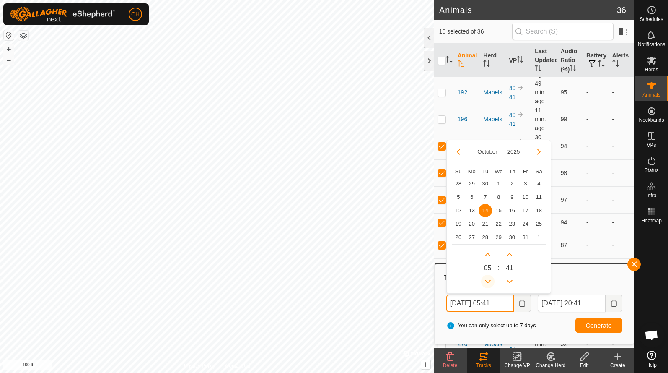
click at [486, 277] on button "Previous Hour" at bounding box center [487, 281] width 13 height 13
type input "[DATE] 03:41"
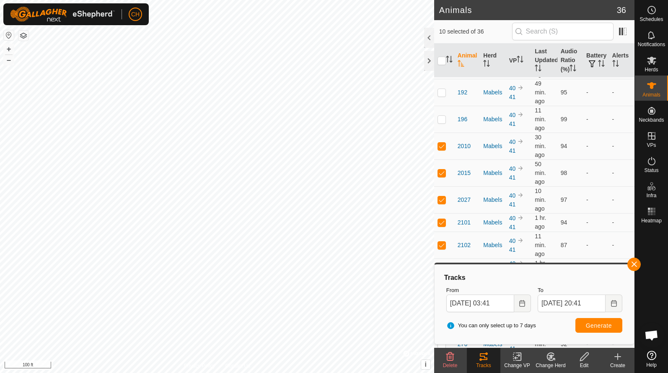
click at [596, 324] on span "Generate" at bounding box center [599, 325] width 26 height 7
click at [443, 196] on p-checkbox at bounding box center [442, 199] width 8 height 7
checkbox input "false"
click at [441, 143] on p-checkbox at bounding box center [442, 146] width 8 height 7
checkbox input "false"
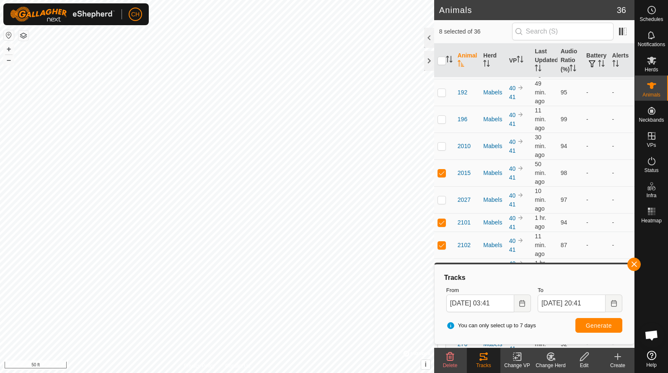
click at [579, 328] on button "Generate" at bounding box center [599, 325] width 47 height 15
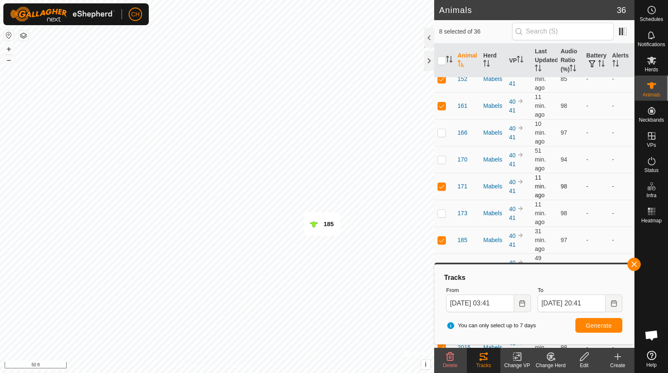
scroll to position [66, 0]
click at [441, 236] on p-checkbox at bounding box center [442, 239] width 8 height 7
checkbox input "false"
click at [589, 323] on span "Generate" at bounding box center [599, 325] width 26 height 7
click at [4, 58] on button "–" at bounding box center [9, 60] width 10 height 10
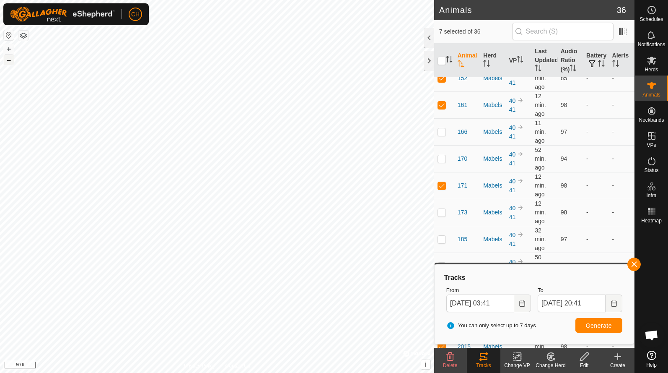
click at [4, 58] on button "–" at bounding box center [9, 60] width 10 height 10
click at [9, 49] on button "+" at bounding box center [9, 49] width 10 height 10
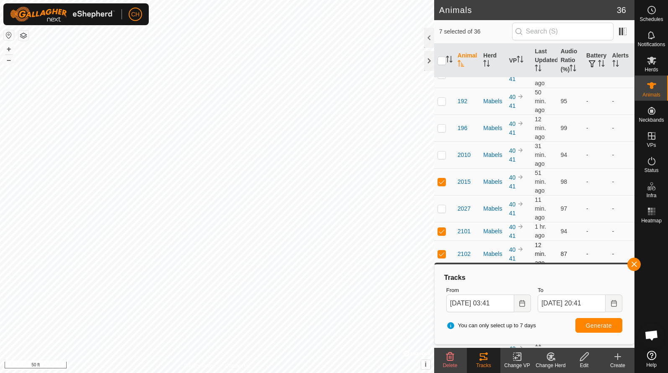
click at [443, 250] on p-checkbox at bounding box center [442, 253] width 8 height 7
checkbox input "false"
click at [598, 327] on span "Generate" at bounding box center [599, 325] width 26 height 7
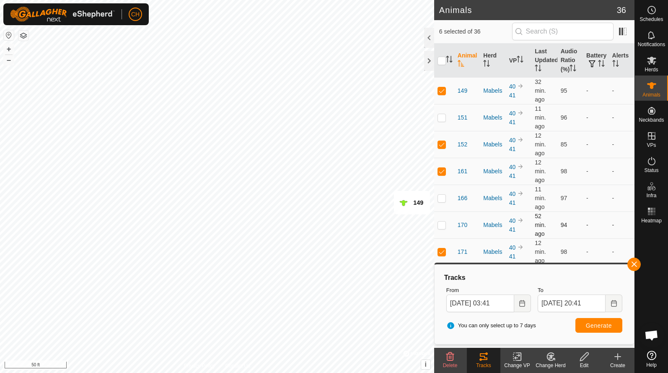
scroll to position [30, 0]
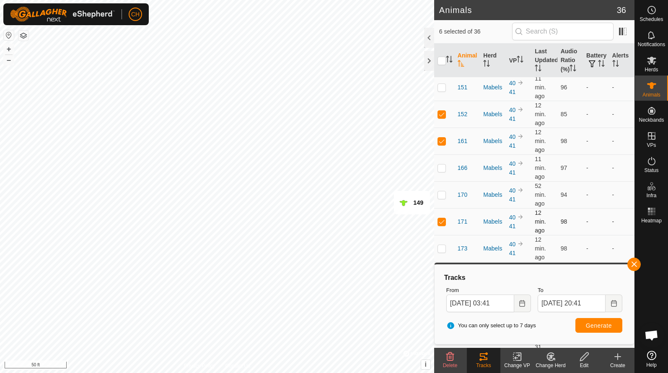
click at [443, 218] on p-checkbox at bounding box center [442, 221] width 8 height 7
checkbox input "false"
click at [594, 322] on span "Generate" at bounding box center [599, 325] width 26 height 7
click at [444, 137] on p-checkbox at bounding box center [442, 140] width 8 height 7
checkbox input "false"
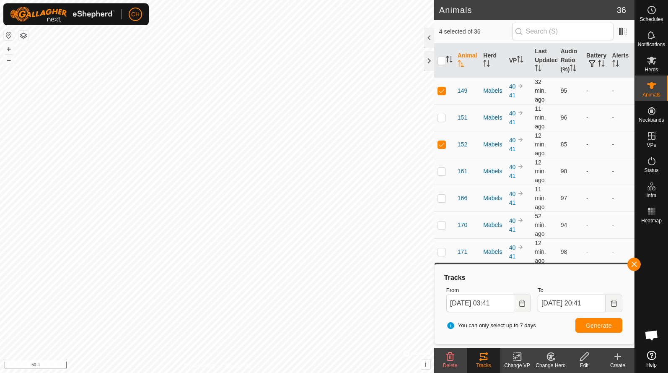
scroll to position [0, 0]
click at [442, 89] on p-checkbox at bounding box center [442, 90] width 8 height 7
checkbox input "false"
click at [599, 320] on button "Generate" at bounding box center [599, 325] width 47 height 15
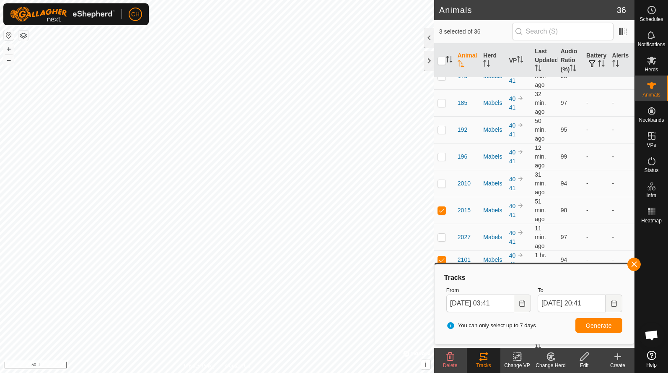
scroll to position [194, 0]
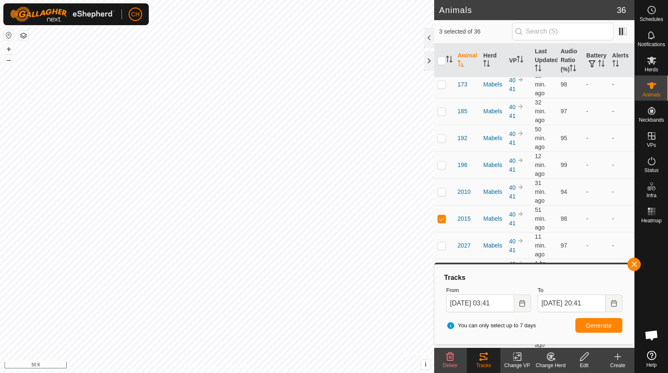
click at [441, 265] on p-checkbox at bounding box center [442, 268] width 8 height 7
checkbox input "false"
click at [610, 322] on span "Generate" at bounding box center [599, 325] width 26 height 7
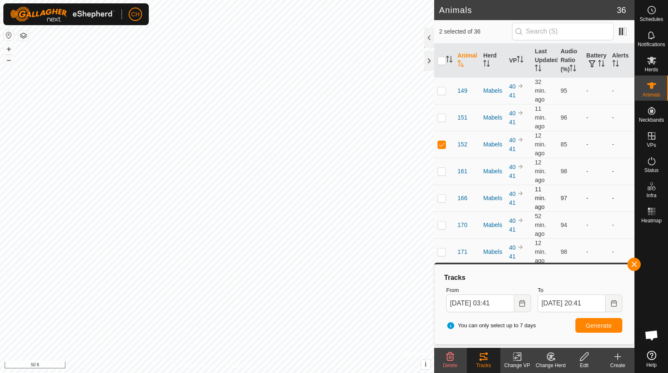
scroll to position [0, 0]
click at [444, 142] on p-checkbox at bounding box center [442, 144] width 8 height 7
checkbox input "false"
click at [597, 328] on button "Generate" at bounding box center [599, 325] width 47 height 15
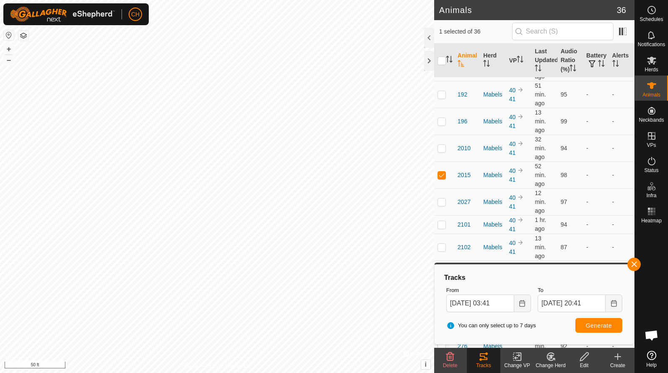
scroll to position [233, 0]
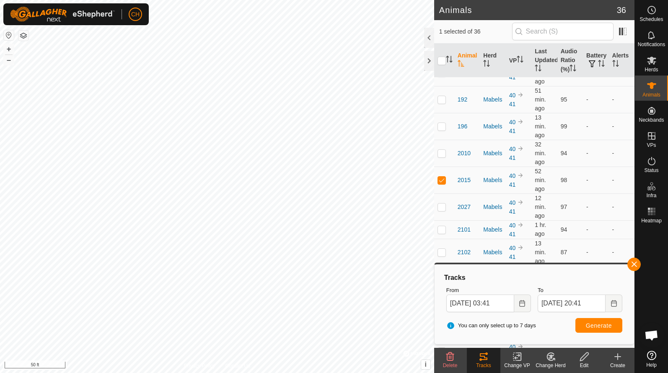
click at [607, 322] on span "Generate" at bounding box center [599, 325] width 26 height 7
click at [7, 62] on button "–" at bounding box center [9, 60] width 10 height 10
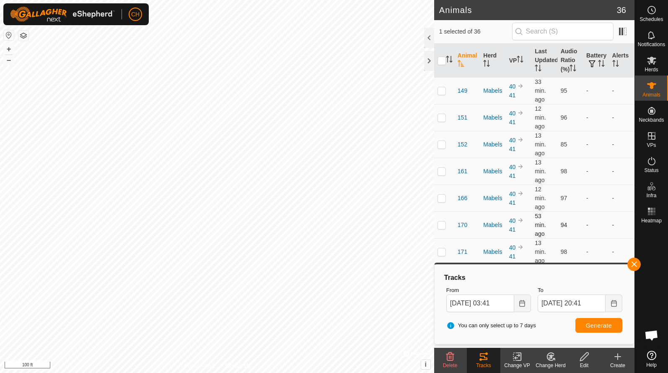
scroll to position [0, 0]
click at [257, 372] on html "CH Schedules Notifications Herds Animals Neckbands VPs Status Infra Heatmap Hel…" at bounding box center [334, 186] width 668 height 373
click at [11, 60] on button "–" at bounding box center [9, 60] width 10 height 10
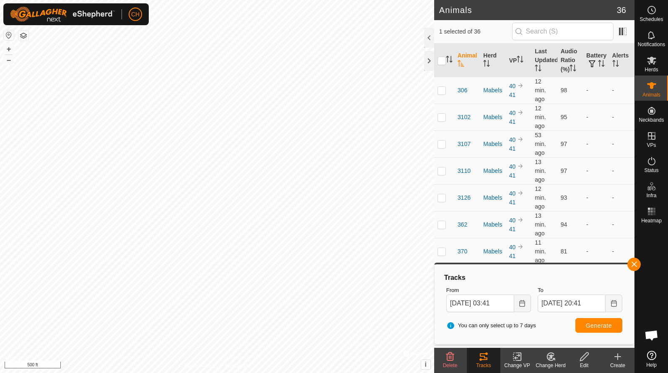
scroll to position [654, 0]
click at [444, 248] on p-checkbox at bounding box center [442, 251] width 8 height 7
click at [443, 248] on p-checkbox at bounding box center [442, 251] width 8 height 7
checkbox input "true"
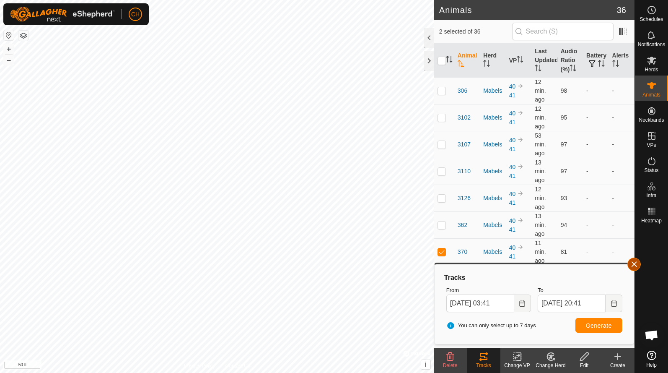
click at [637, 267] on button "button" at bounding box center [634, 263] width 13 height 13
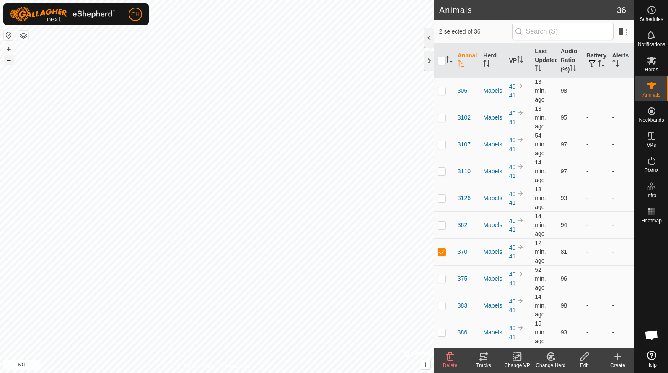
click at [6, 60] on button "–" at bounding box center [9, 60] width 10 height 10
click at [5, 60] on button "–" at bounding box center [9, 60] width 10 height 10
